Goal: Navigation & Orientation: Find specific page/section

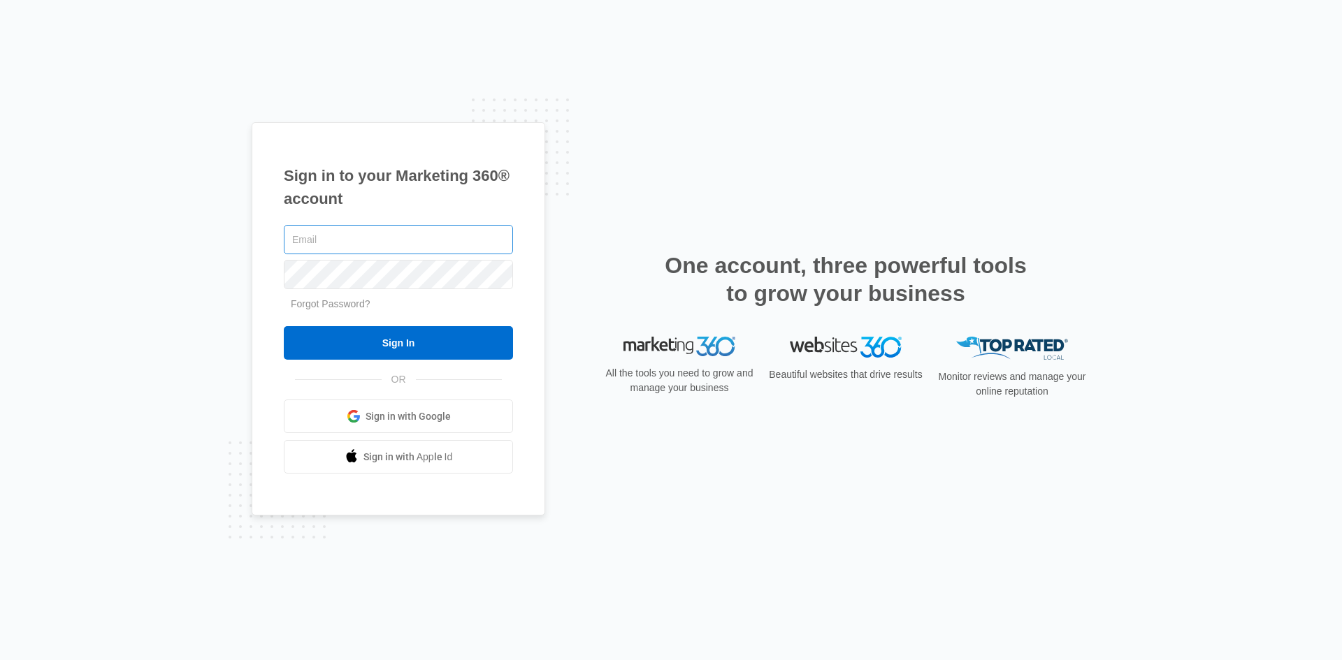
type input "[PERSON_NAME][EMAIL_ADDRESS][PERSON_NAME][DOMAIN_NAME]"
click at [610, 239] on div "Sign in to your Marketing 360® account nichole.koponen@madwire.com Forgot Passw…" at bounding box center [671, 330] width 839 height 417
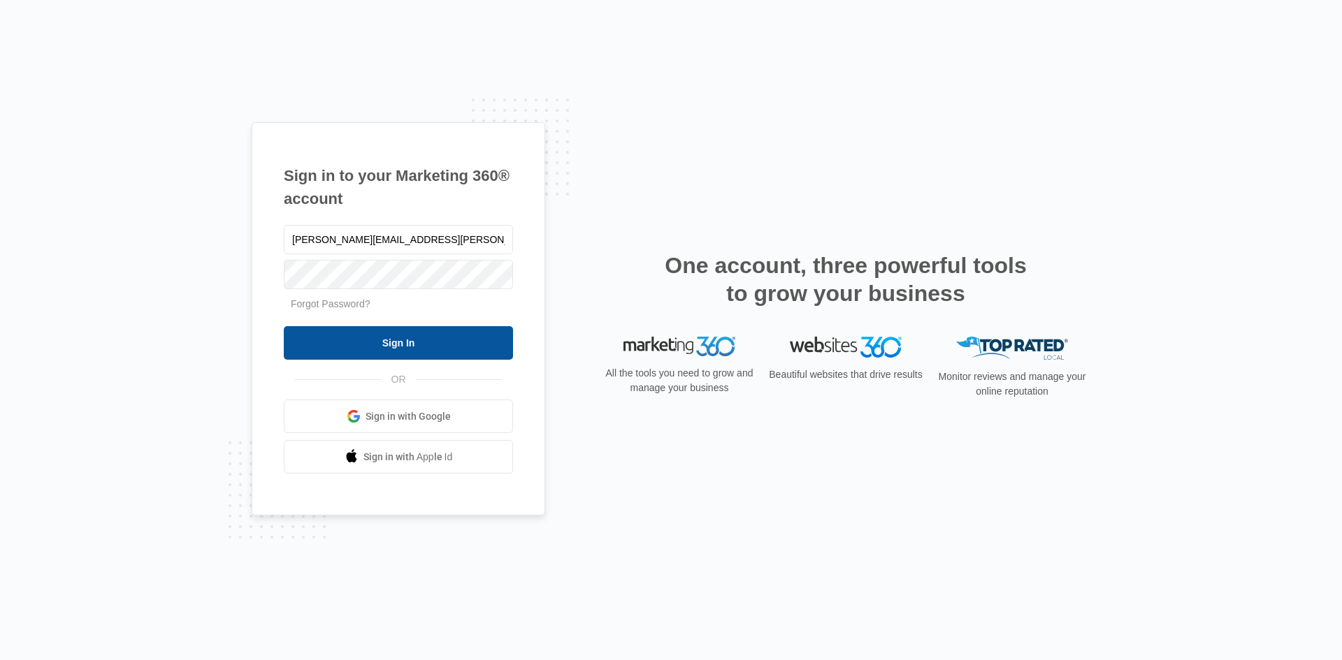
click at [480, 340] on input "Sign In" at bounding box center [398, 343] width 229 height 34
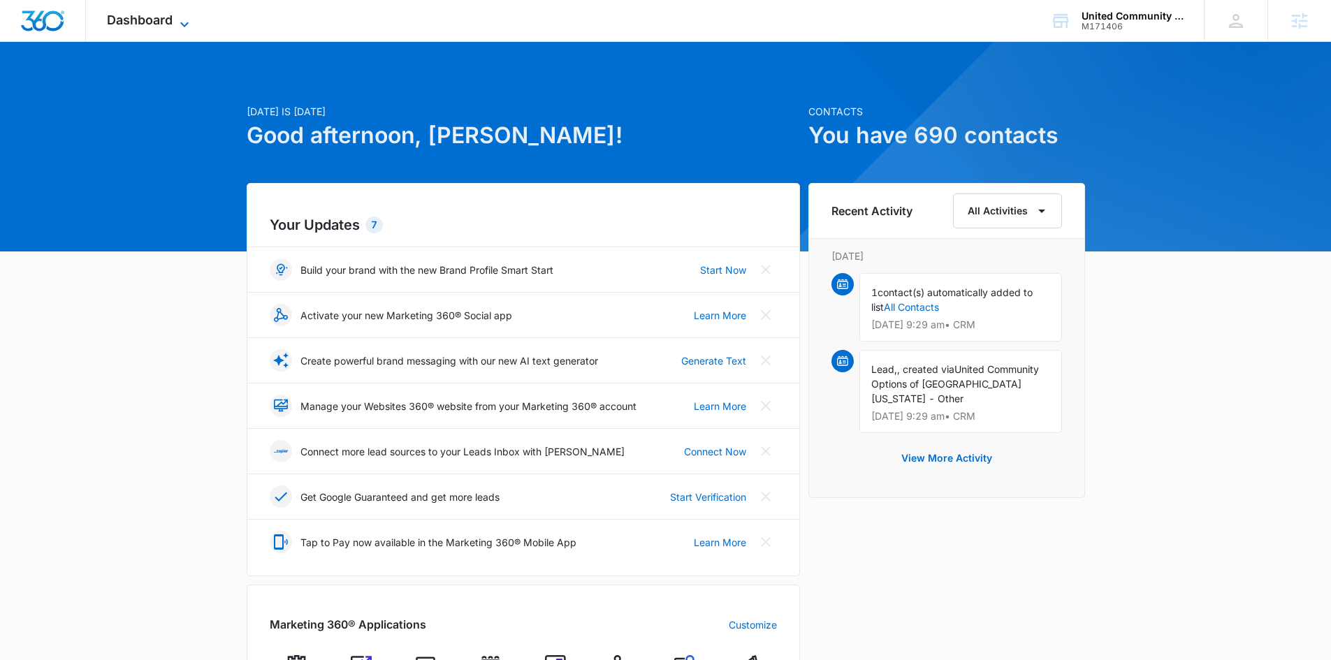
click at [139, 25] on span "Dashboard" at bounding box center [140, 20] width 66 height 15
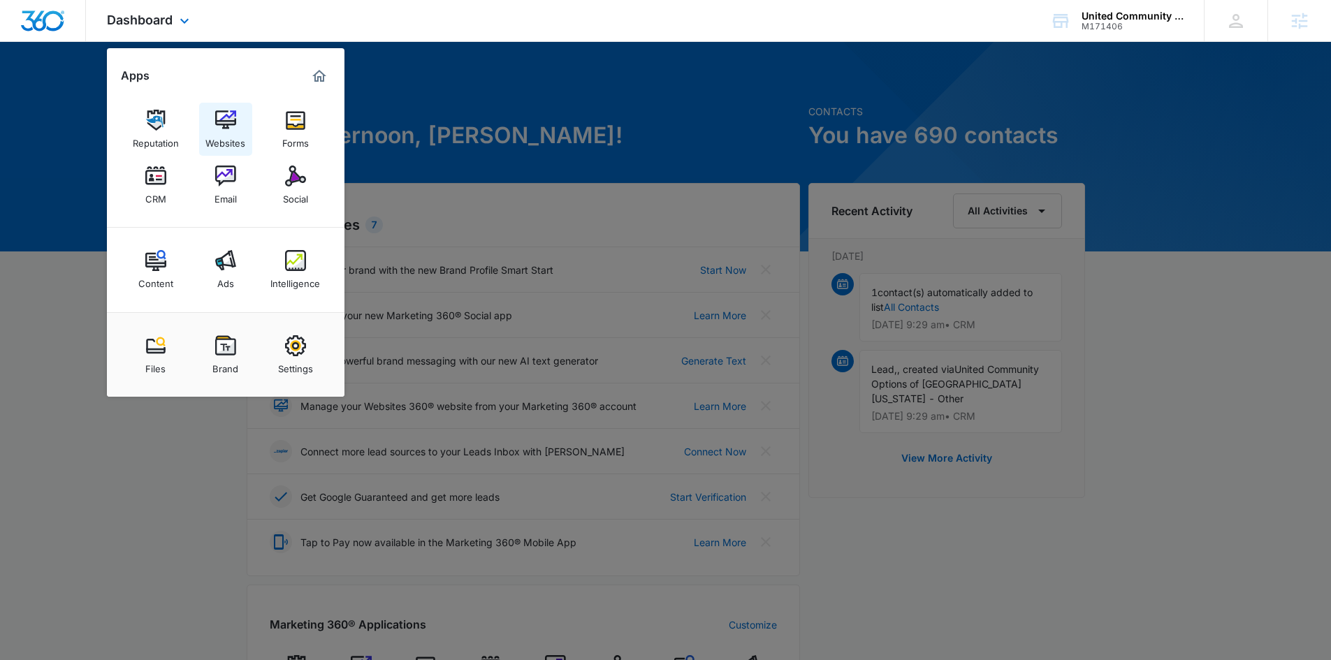
click at [238, 105] on link "Websites" at bounding box center [225, 129] width 53 height 53
